Goal: Task Accomplishment & Management: Complete application form

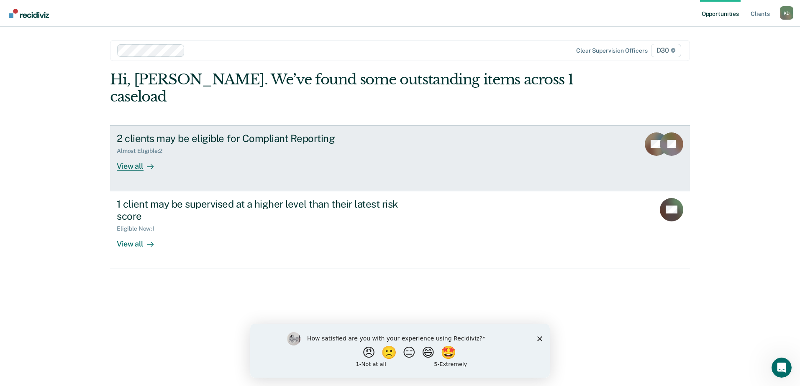
click at [118, 154] on link "2 clients may be eligible for Compliant Reporting Almost Eligible : 2 View all …" at bounding box center [400, 158] width 580 height 66
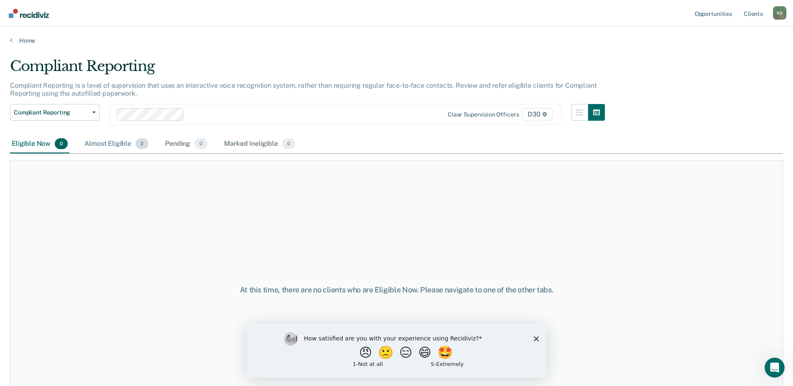
click at [108, 140] on div "Almost Eligible 2" at bounding box center [116, 144] width 67 height 18
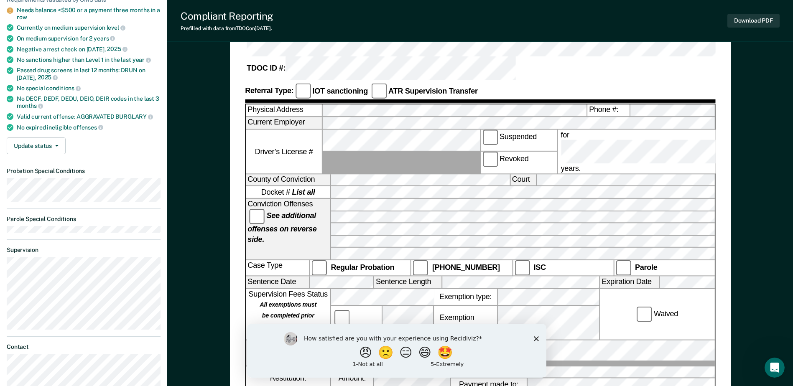
scroll to position [108, 0]
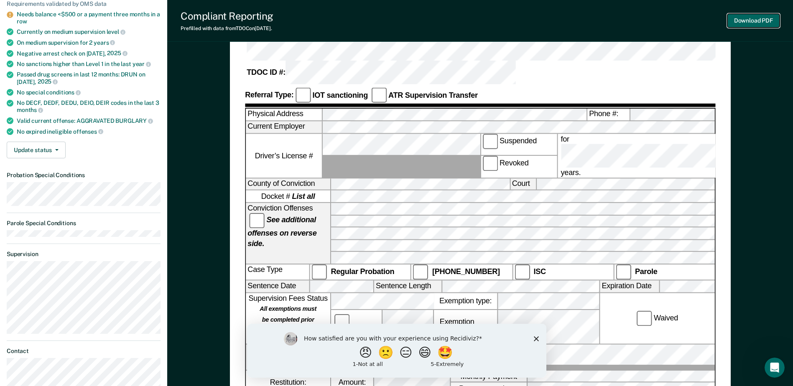
click at [763, 20] on button "Download PDF" at bounding box center [754, 21] width 52 height 14
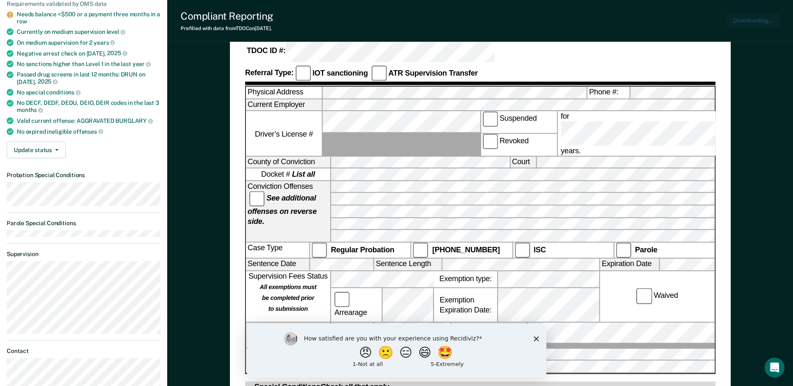
scroll to position [0, 0]
